Goal: Go to known website: Go to known website

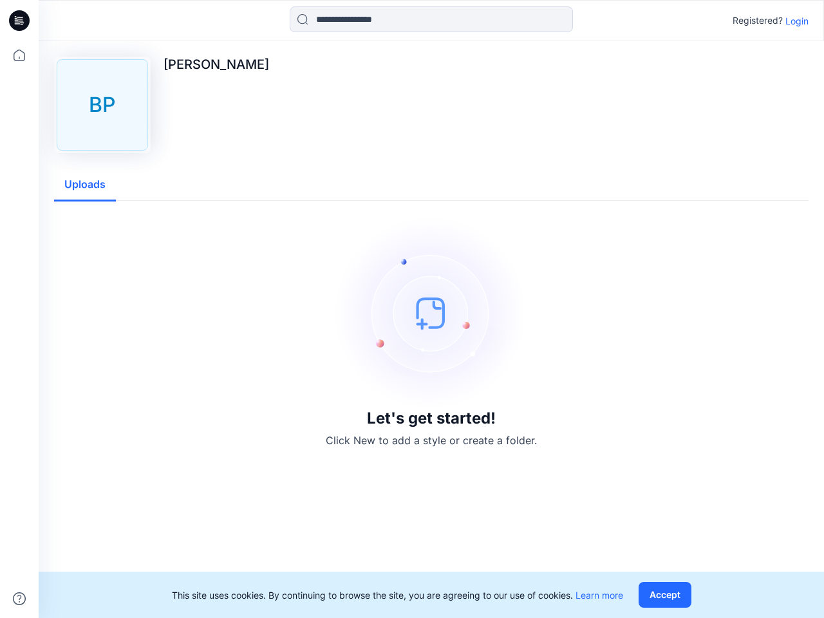
click at [412, 309] on img at bounding box center [431, 312] width 193 height 193
click at [20, 21] on icon at bounding box center [21, 21] width 5 height 1
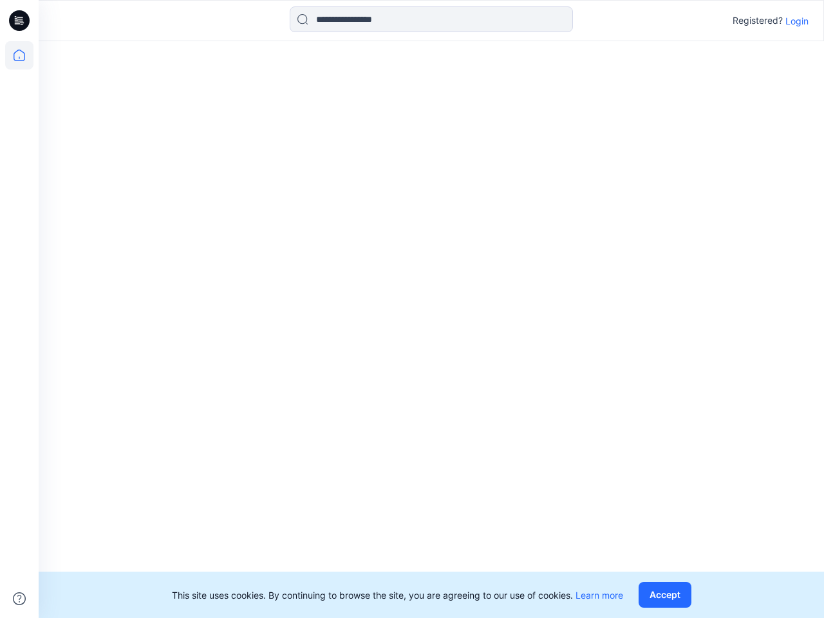
click at [19, 55] on icon at bounding box center [19, 55] width 28 height 28
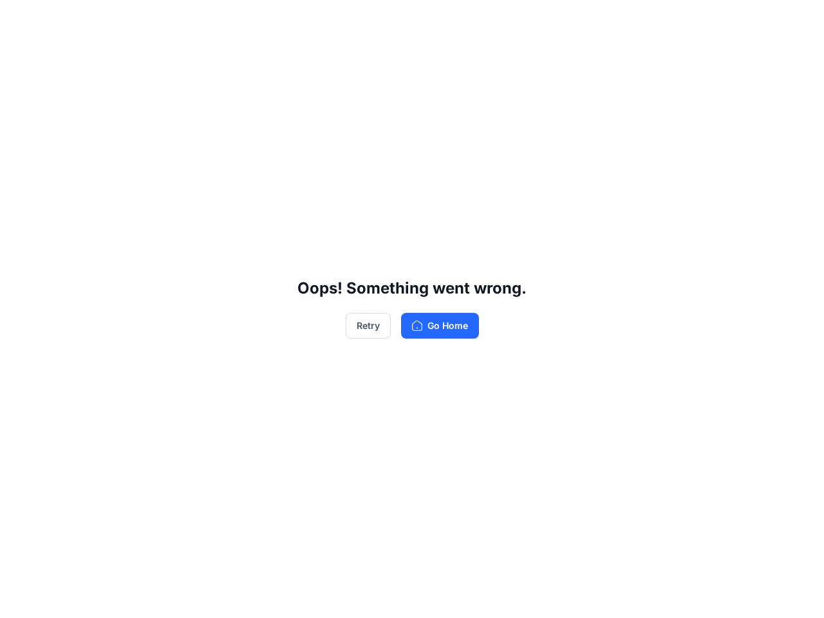
click at [432, 19] on div "Oops! Something went wrong. Retry Go Home" at bounding box center [412, 309] width 824 height 618
click at [797, 21] on div "Oops! Something went wrong. Retry Go Home" at bounding box center [412, 309] width 824 height 618
click at [85, 185] on div "Oops! Something went wrong. Retry Go Home" at bounding box center [412, 309] width 824 height 618
click at [668, 595] on div "Oops! Something went wrong. Retry Go Home" at bounding box center [412, 309] width 824 height 618
